Goal: Find specific page/section: Find specific page/section

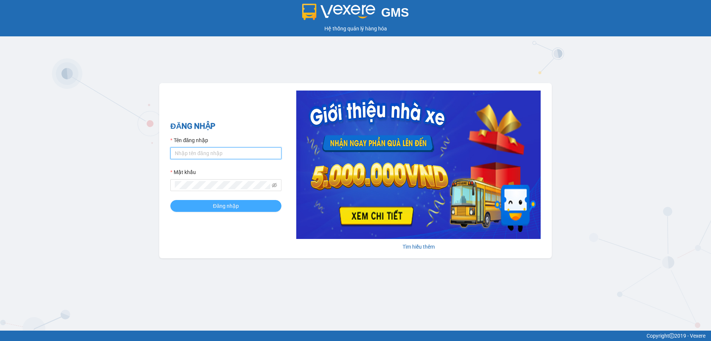
type input "diemthuy.vulinh"
click at [221, 205] on span "Đăng nhập" at bounding box center [226, 206] width 26 height 8
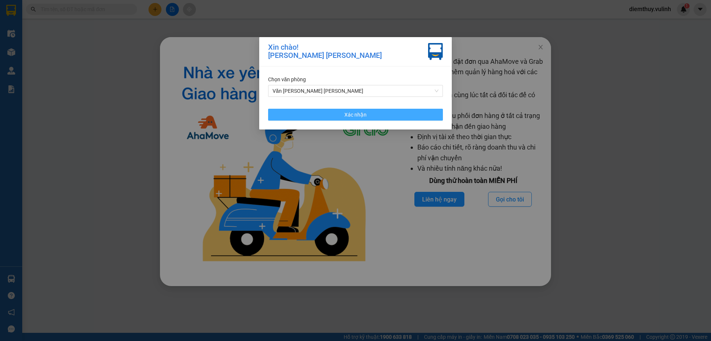
click at [421, 113] on button "Xác nhận" at bounding box center [355, 115] width 175 height 12
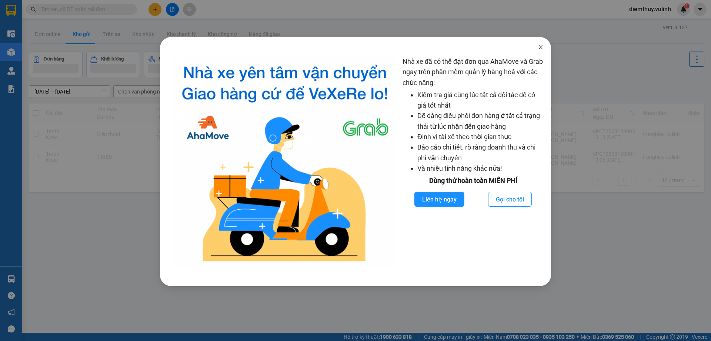
click at [541, 49] on icon "close" at bounding box center [541, 47] width 6 height 6
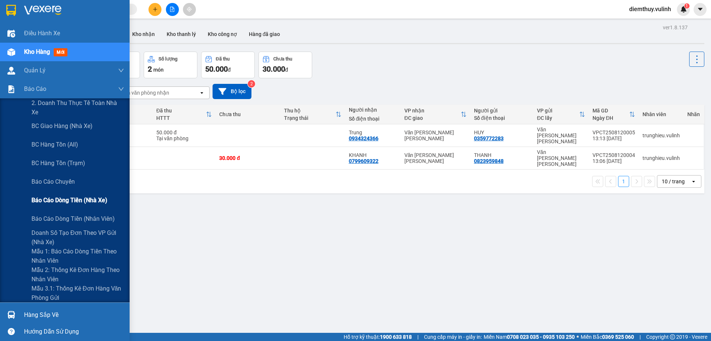
click at [80, 203] on span "Báo cáo dòng tiền (nhà xe)" at bounding box center [69, 199] width 76 height 9
